Goal: Task Accomplishment & Management: Manage account settings

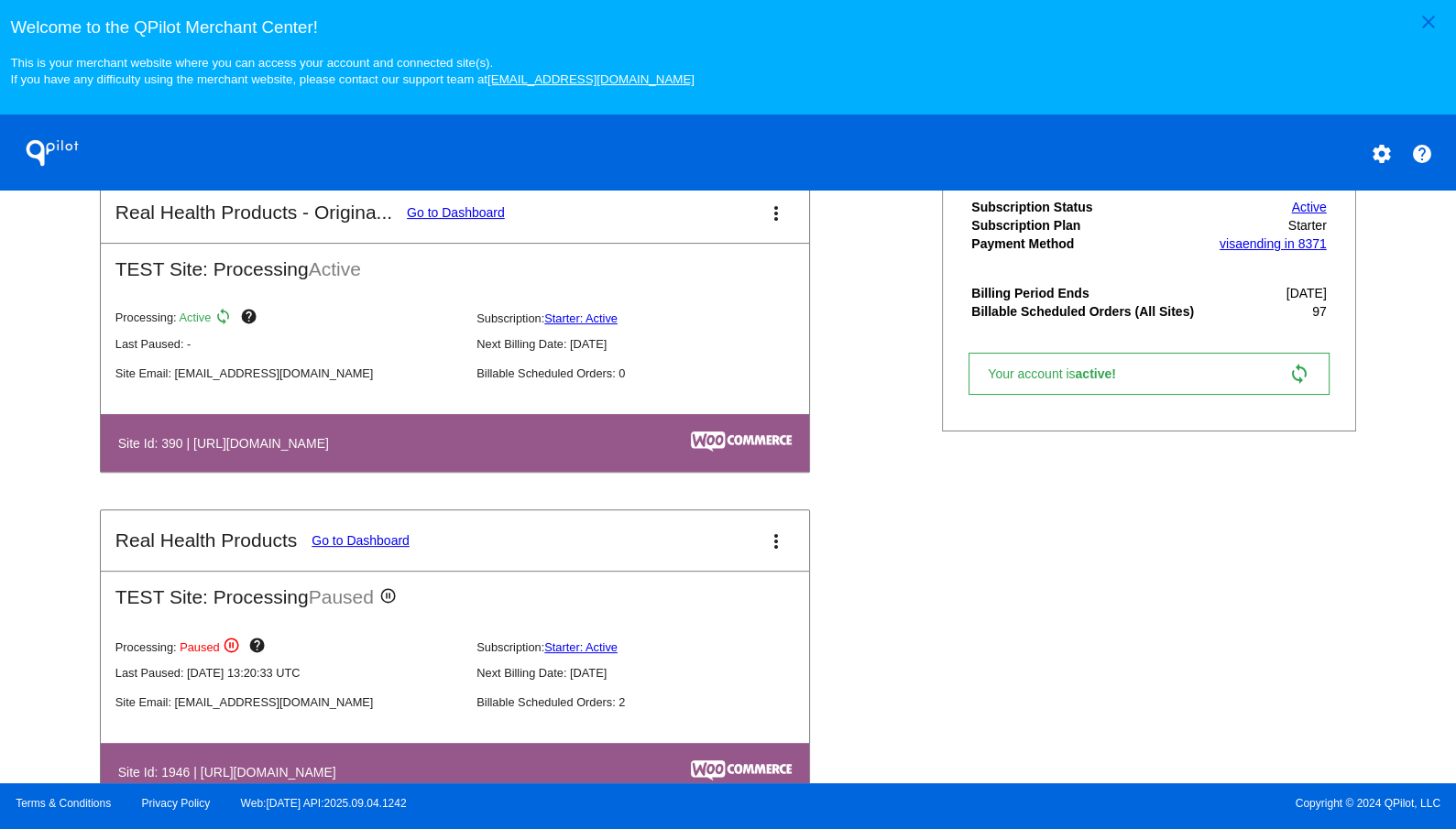
scroll to position [1062, 0]
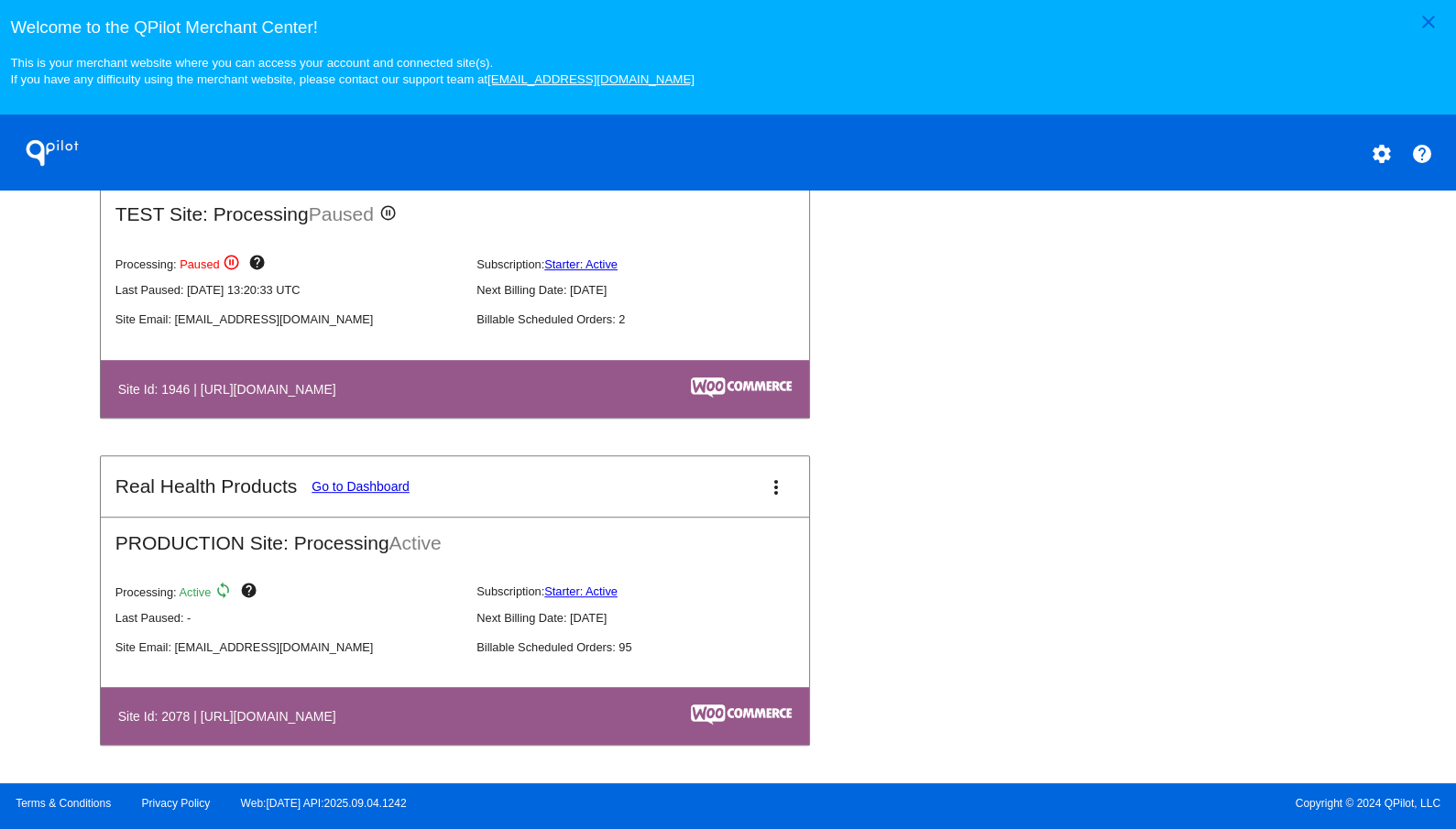
click at [375, 489] on link "Go to Dashboard" at bounding box center [361, 486] width 98 height 15
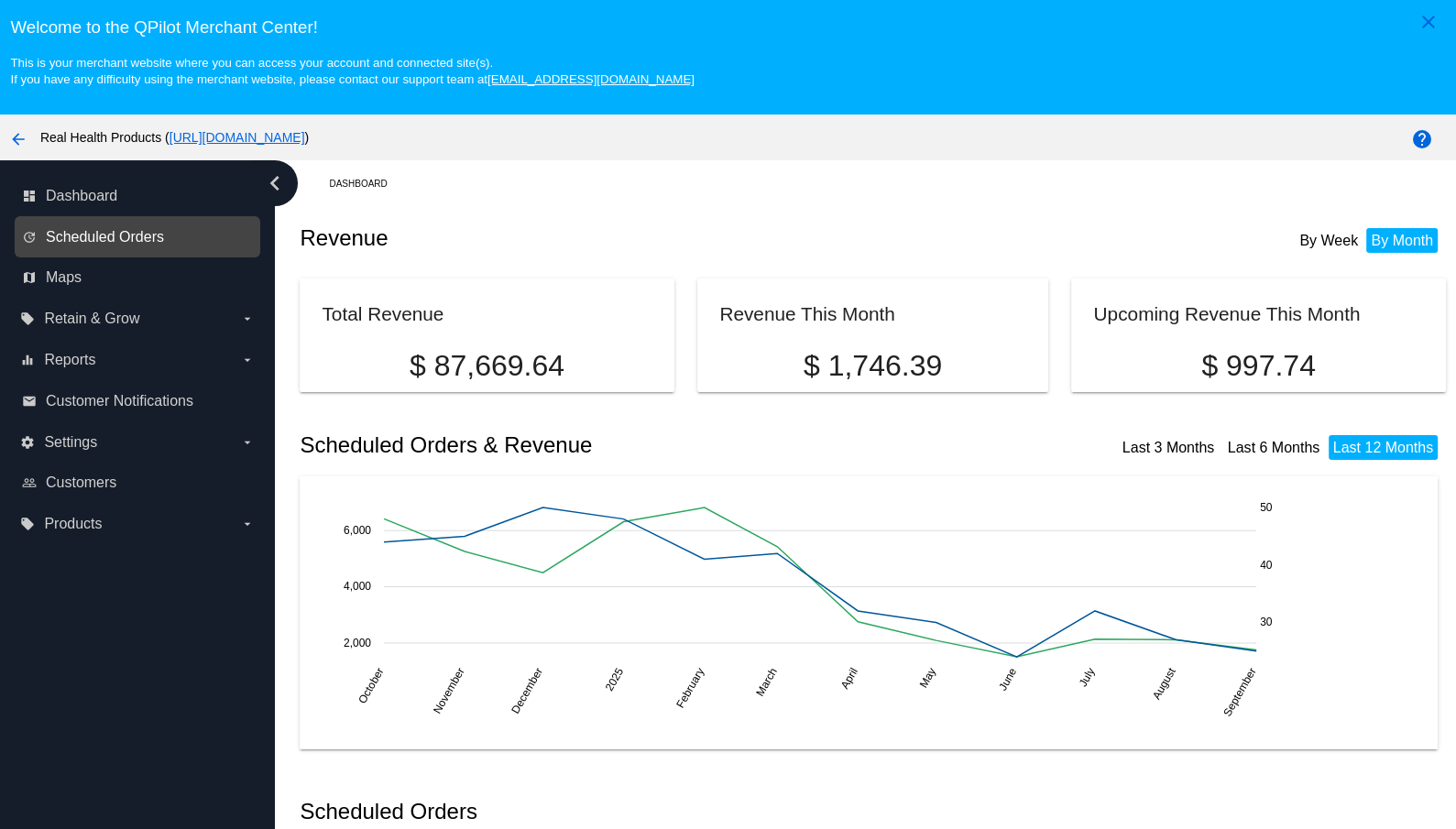
click at [126, 244] on span "Scheduled Orders" at bounding box center [105, 237] width 119 height 17
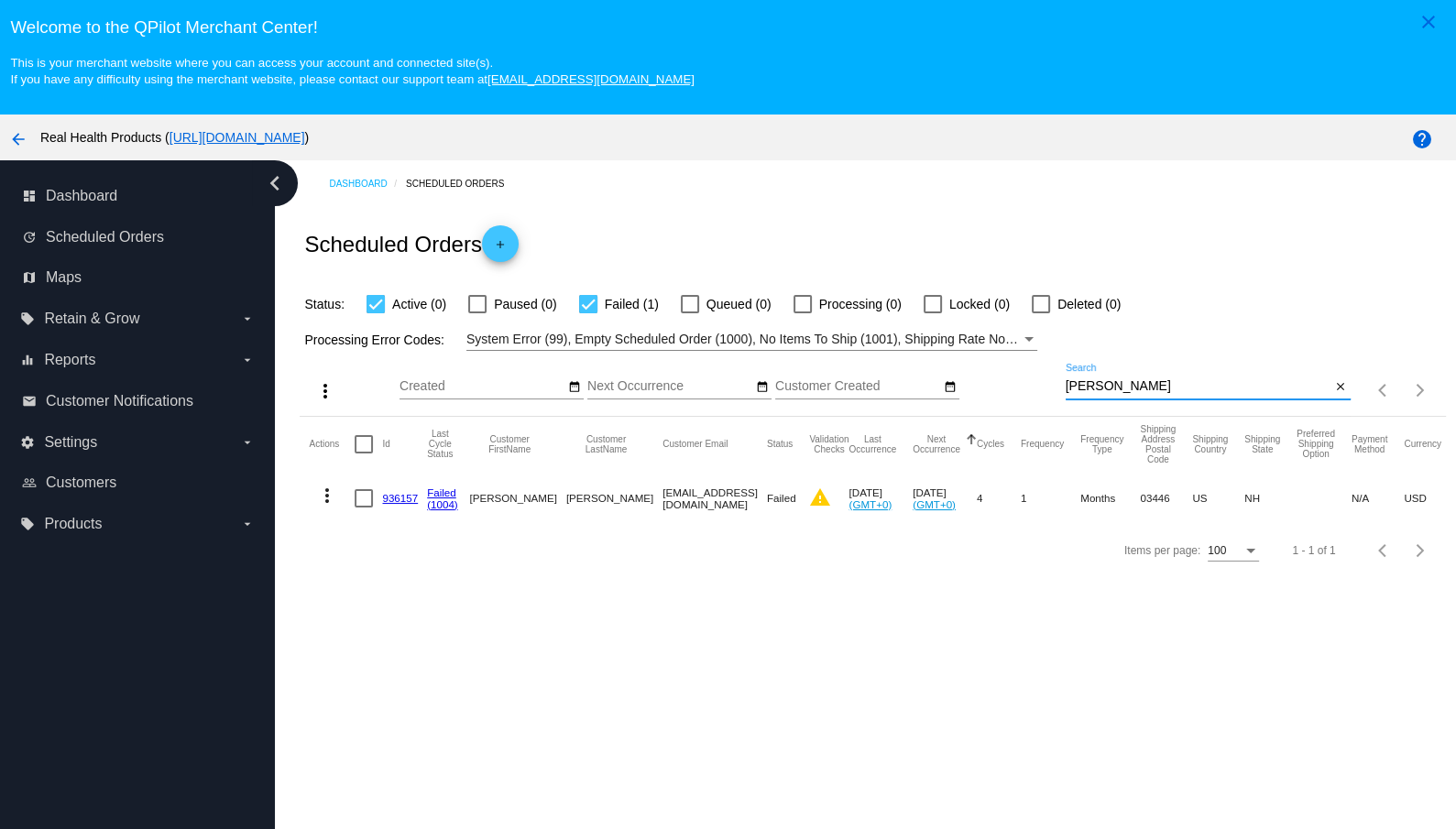
click at [1069, 391] on input "[PERSON_NAME]" at bounding box center [1198, 387] width 266 height 15
paste input "[PERSON_NAME]"
click at [1081, 389] on input "[PERSON_NAME]" at bounding box center [1198, 387] width 266 height 15
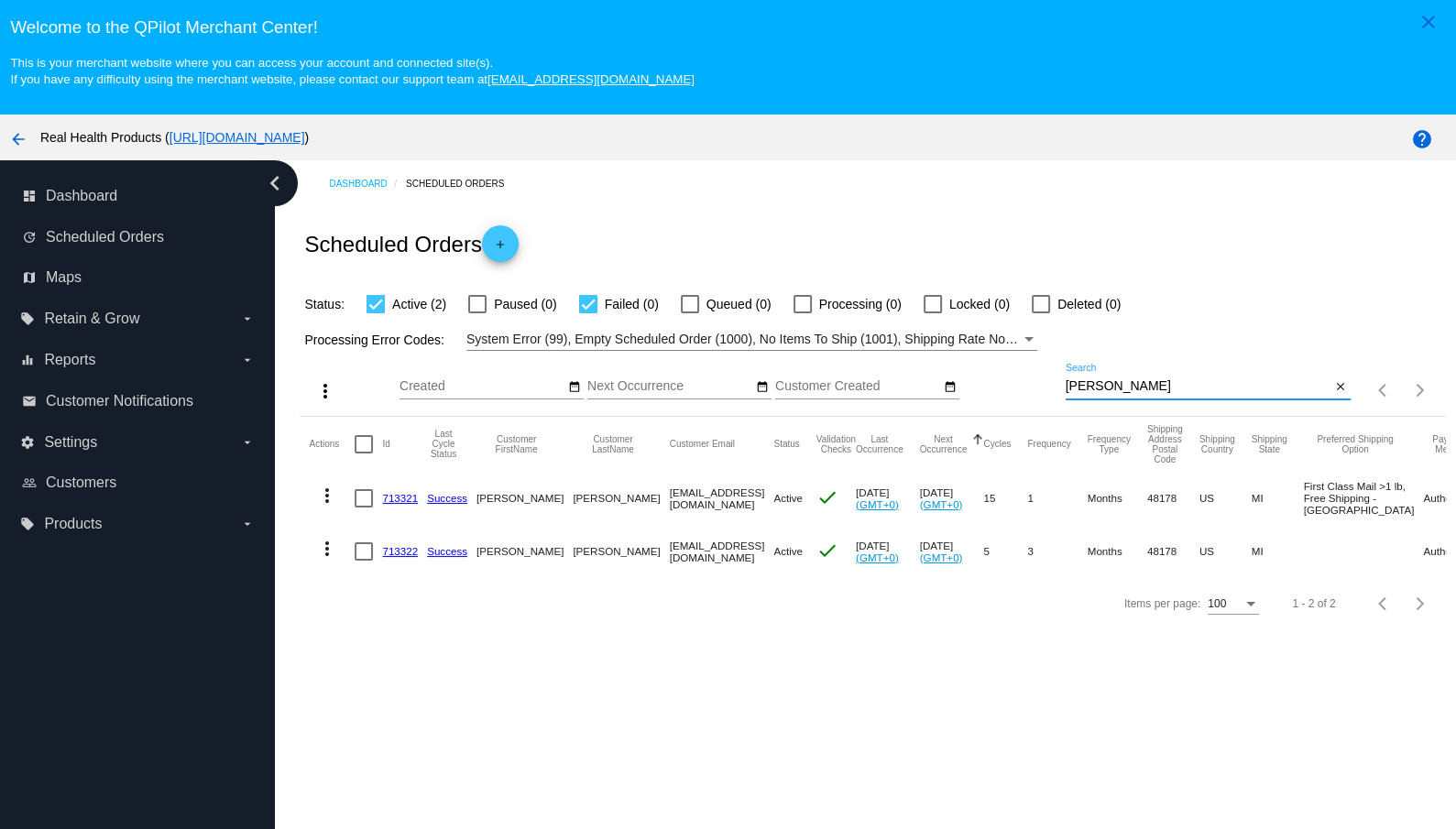
type input "[PERSON_NAME]"
click at [391, 557] on link "713322" at bounding box center [400, 551] width 36 height 12
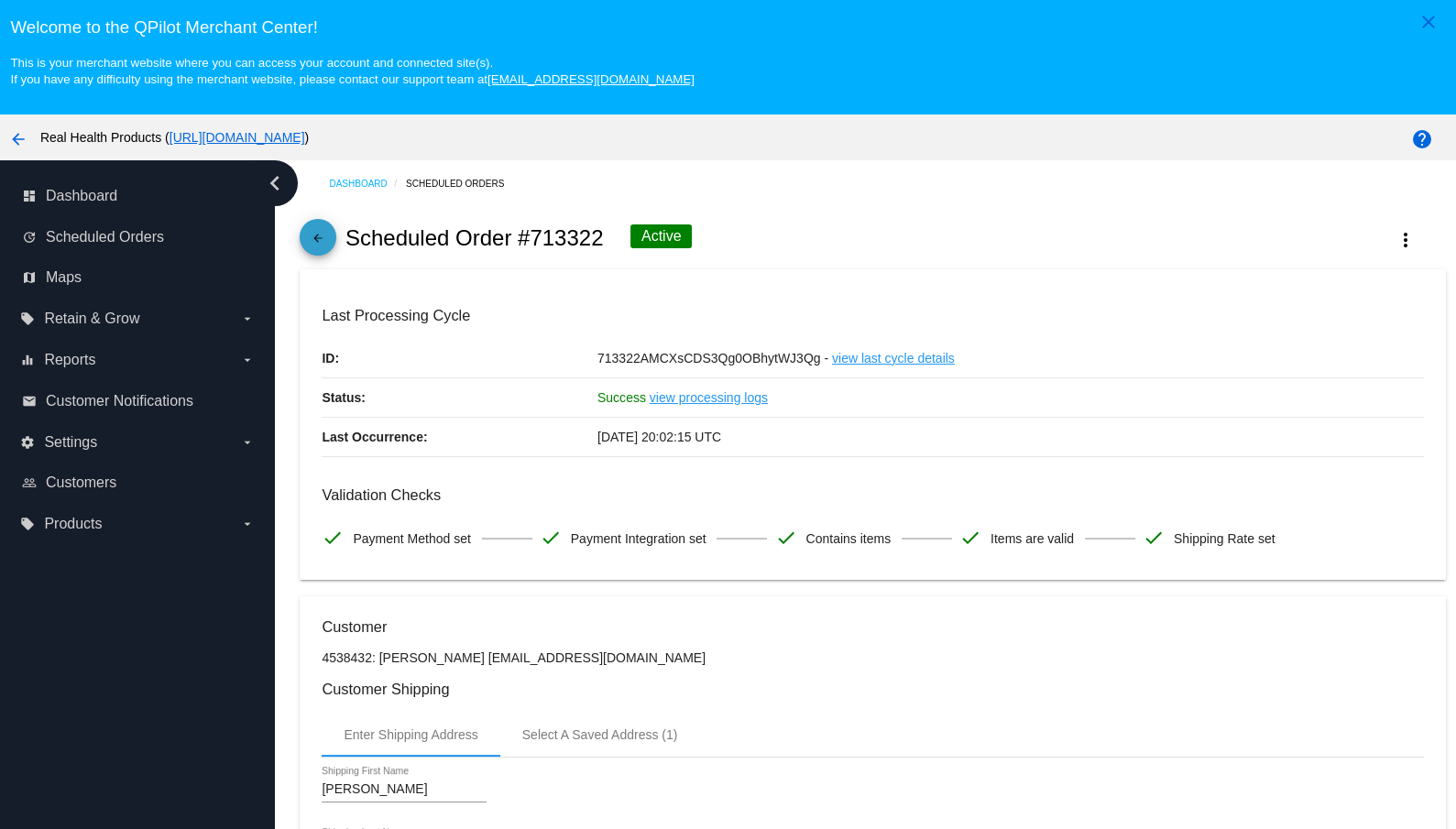
click at [315, 245] on mat-icon "arrow_back" at bounding box center [318, 243] width 22 height 22
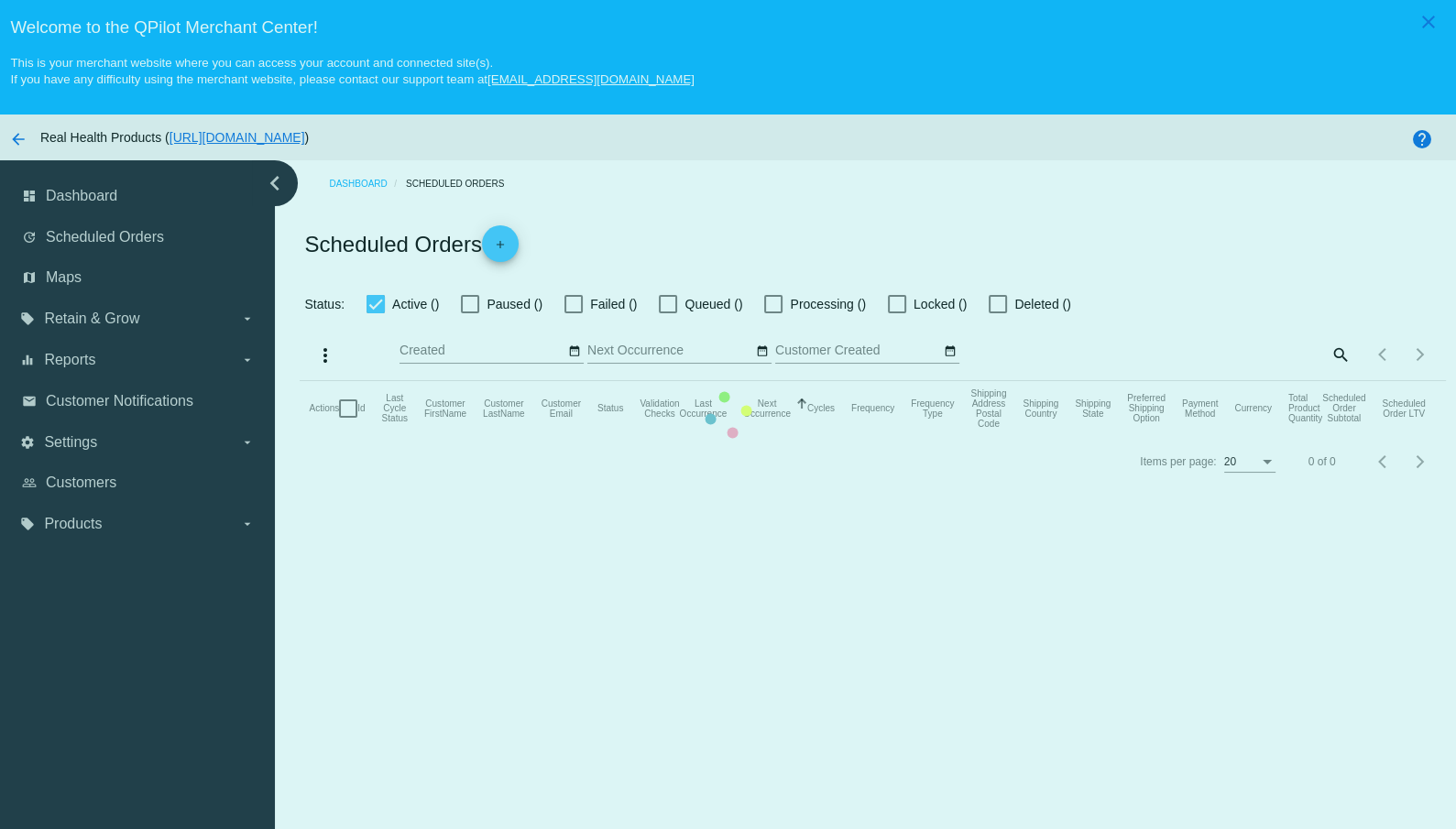
checkbox input "true"
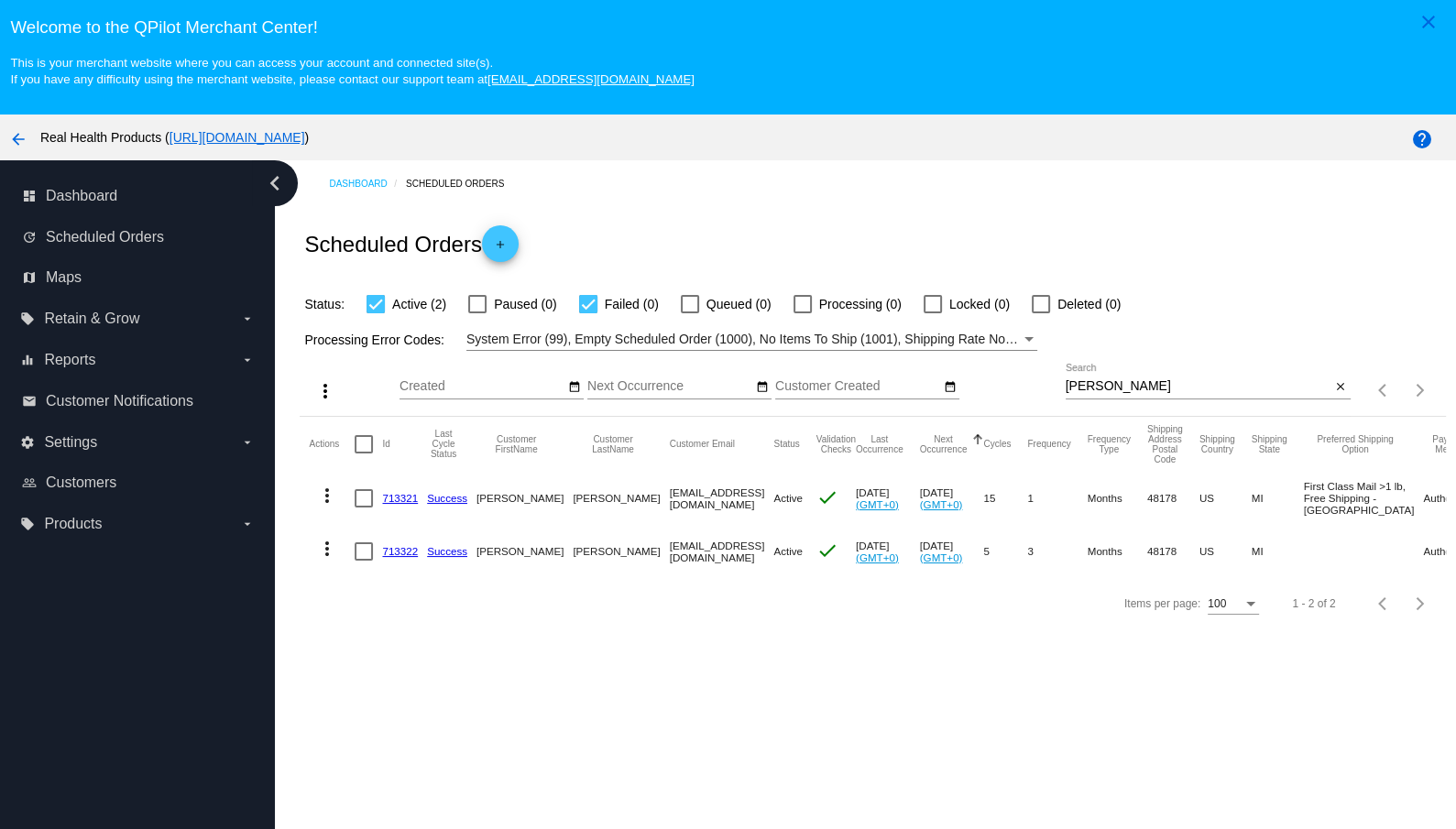
click at [401, 504] on link "713321" at bounding box center [400, 498] width 36 height 12
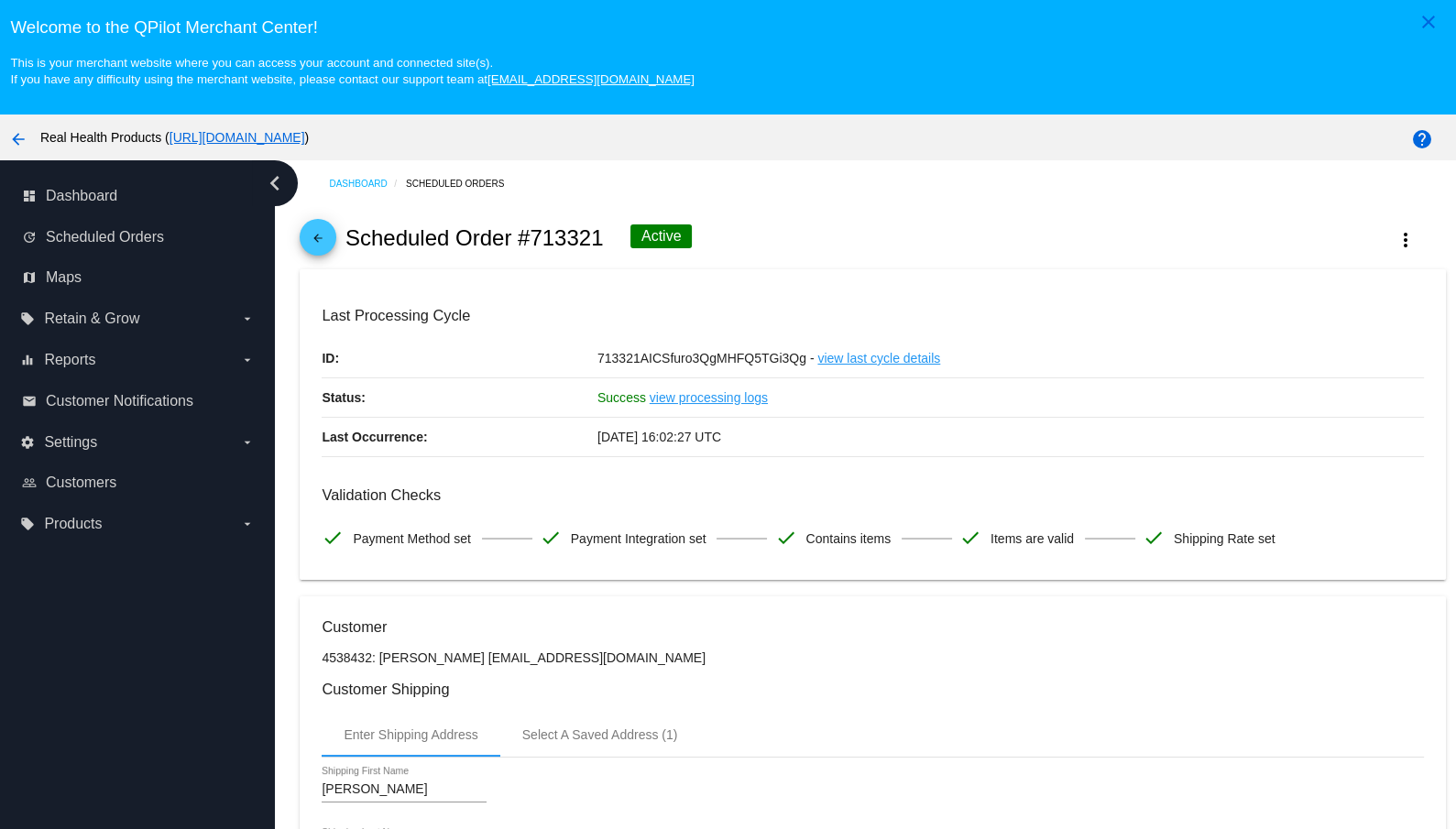
click at [318, 246] on mat-icon "arrow_back" at bounding box center [318, 243] width 22 height 22
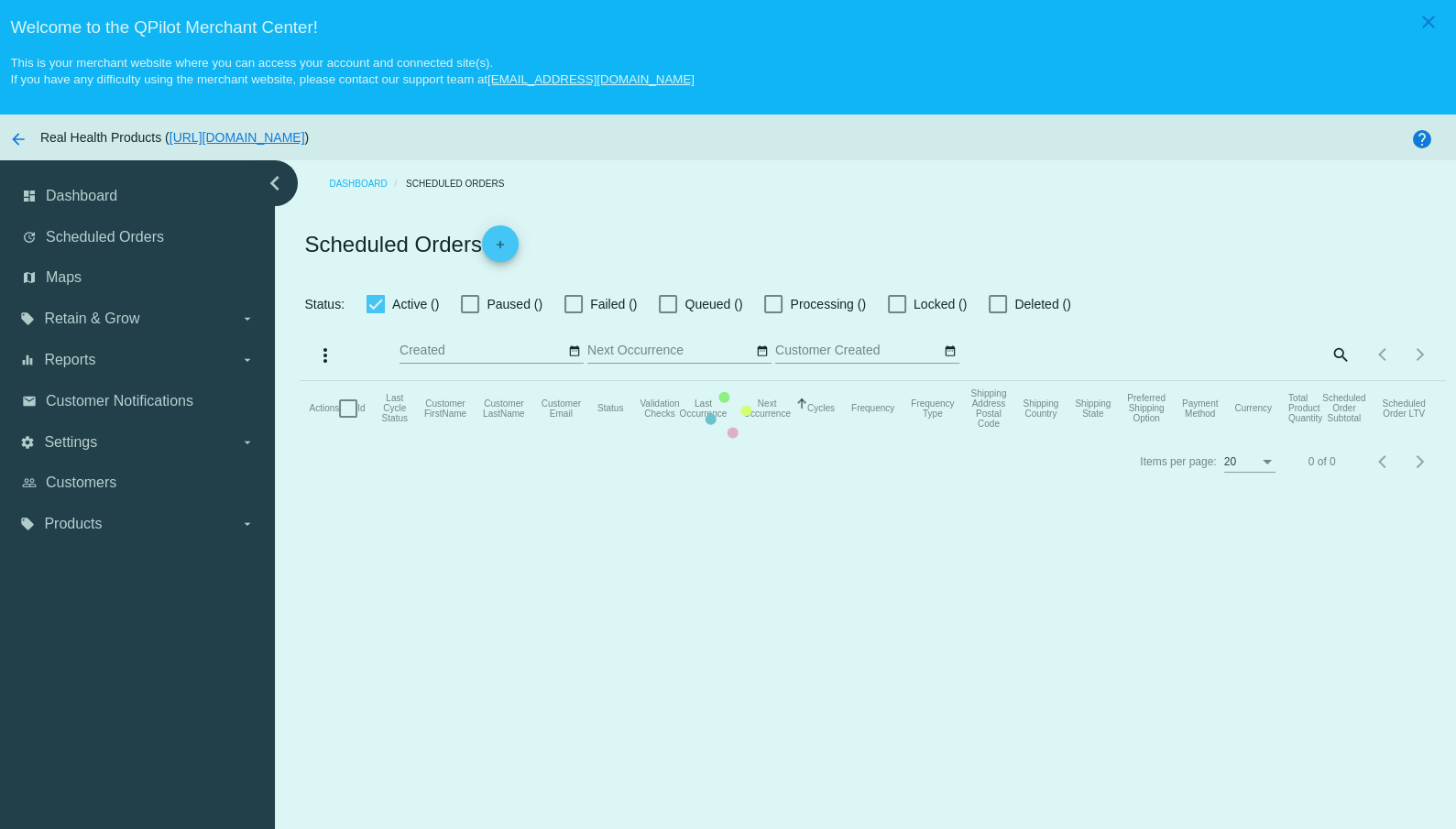
checkbox input "true"
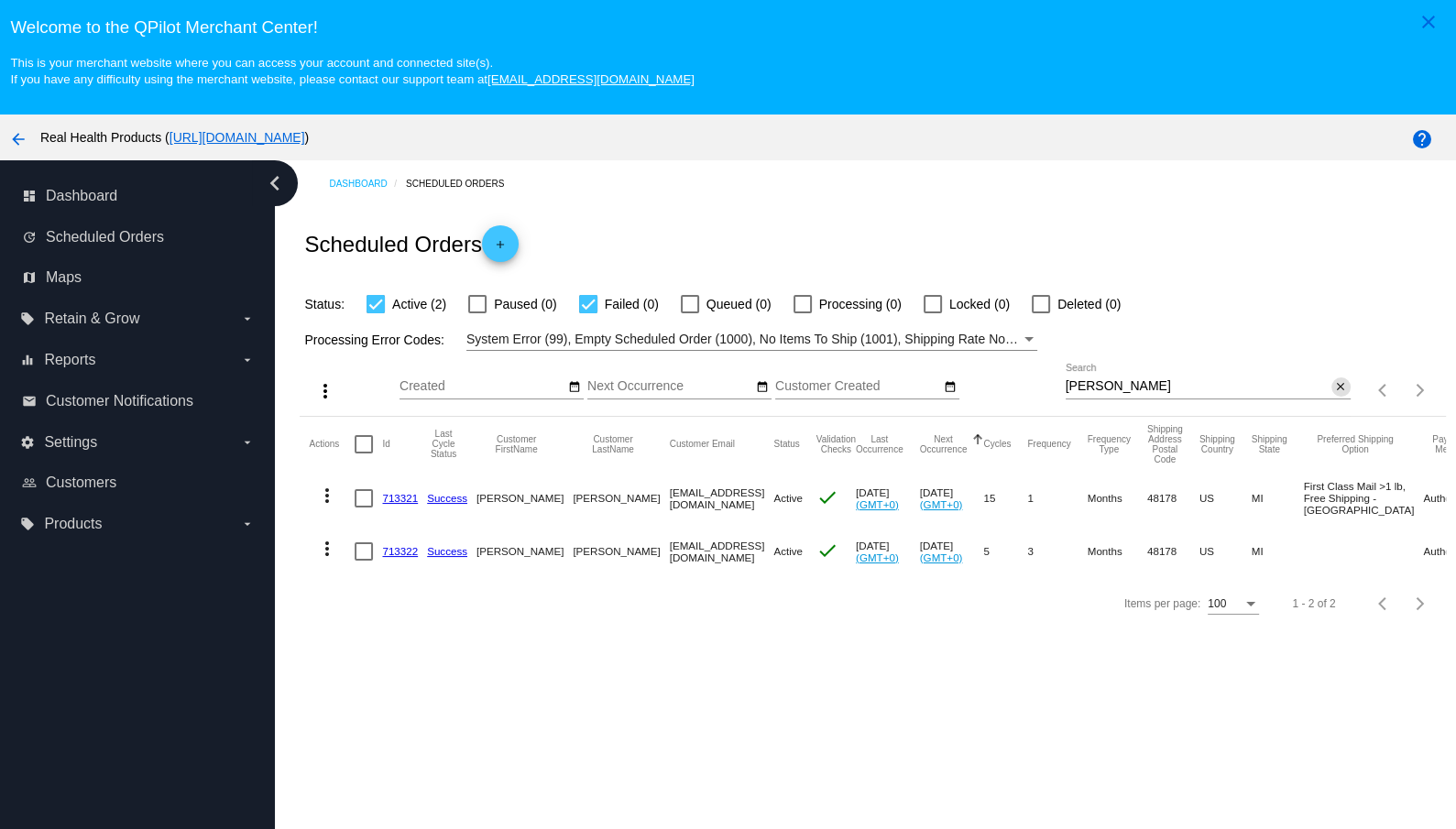
click at [1342, 387] on mat-icon "close" at bounding box center [1339, 388] width 13 height 15
